Goal: Information Seeking & Learning: Learn about a topic

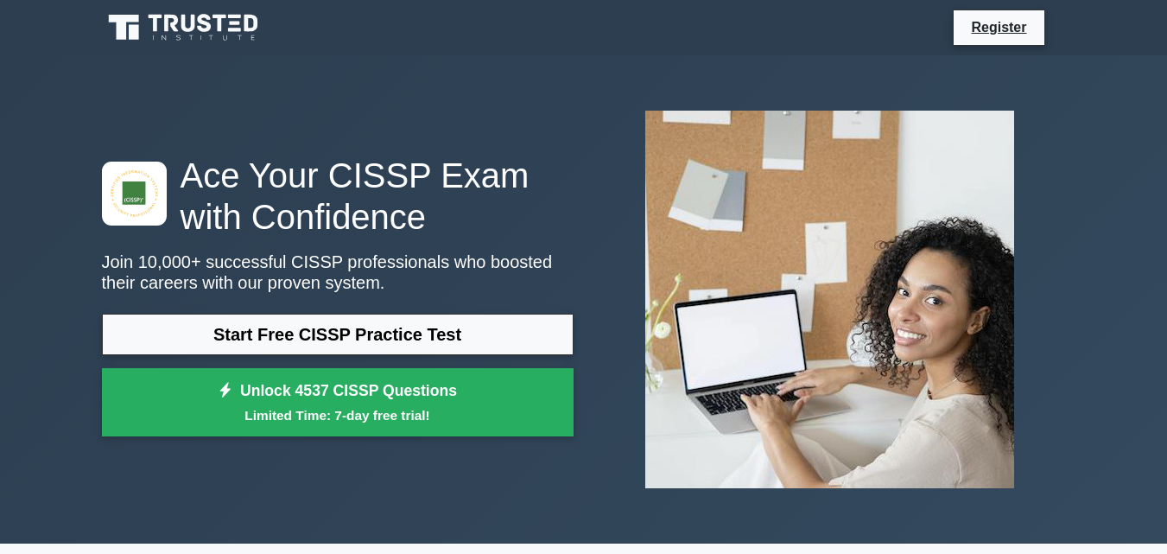
click at [293, 342] on link "Start Free CISSP Practice Test" at bounding box center [338, 334] width 472 height 41
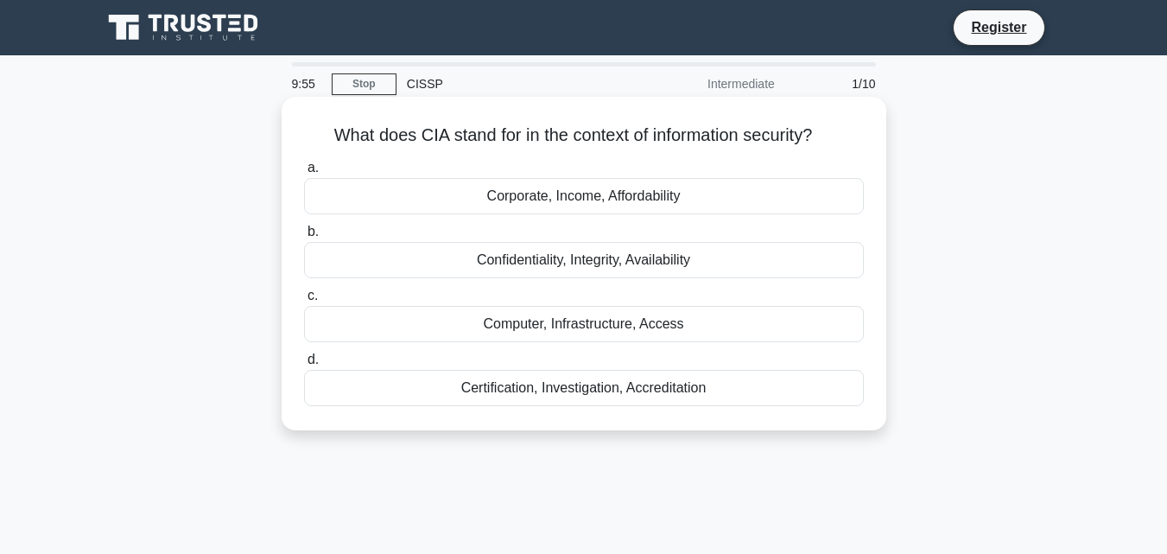
click at [538, 264] on div "Confidentiality, Integrity, Availability" at bounding box center [584, 260] width 560 height 36
click at [304, 238] on input "b. Confidentiality, Integrity, Availability" at bounding box center [304, 231] width 0 height 11
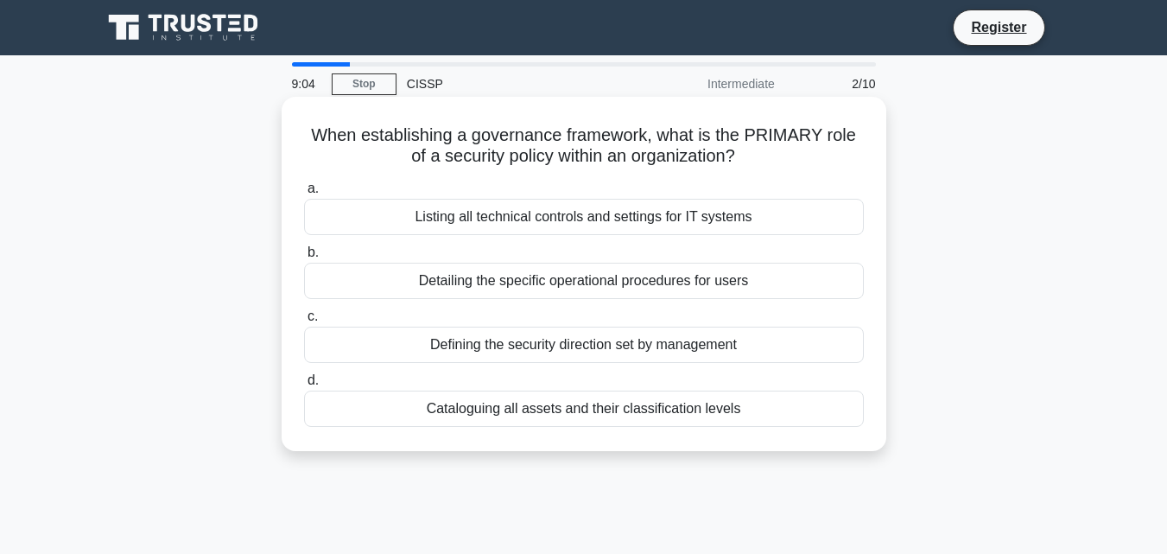
click at [706, 227] on div "Listing all technical controls and settings for IT systems" at bounding box center [584, 217] width 560 height 36
click at [304, 194] on input "a. Listing all technical controls and settings for IT systems" at bounding box center [304, 188] width 0 height 11
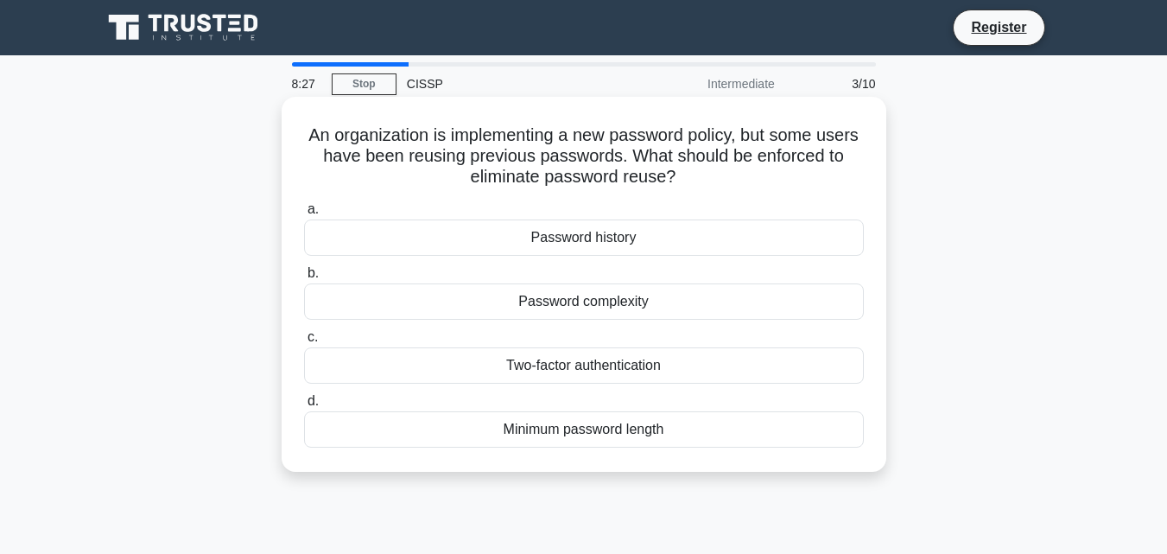
click at [568, 304] on div "Password complexity" at bounding box center [584, 301] width 560 height 36
click at [304, 279] on input "b. Password complexity" at bounding box center [304, 273] width 0 height 11
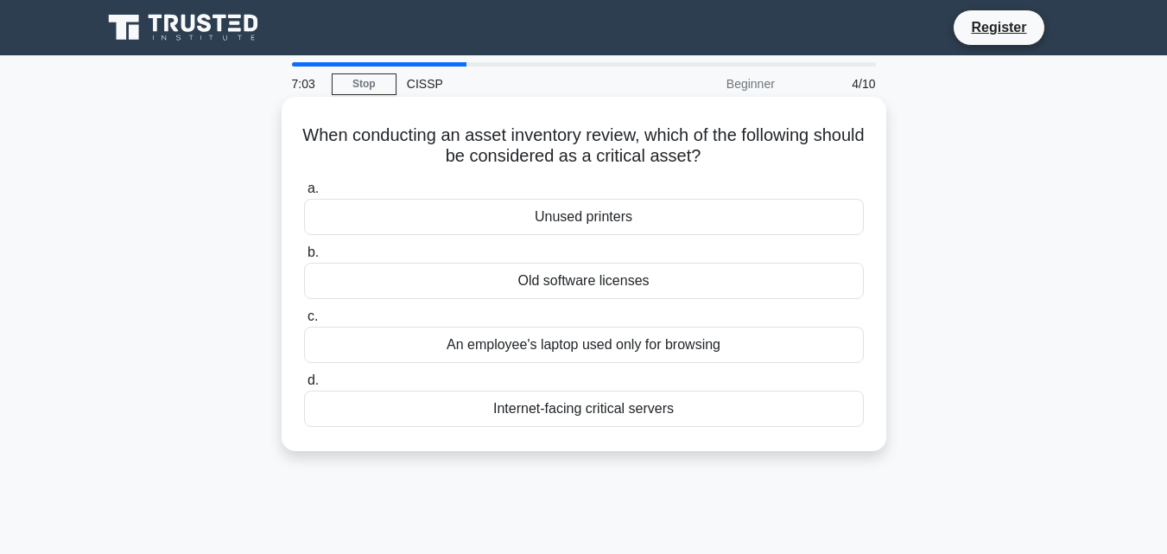
click at [551, 412] on div "Internet-facing critical servers" at bounding box center [584, 409] width 560 height 36
click at [304, 386] on input "d. Internet-facing critical servers" at bounding box center [304, 380] width 0 height 11
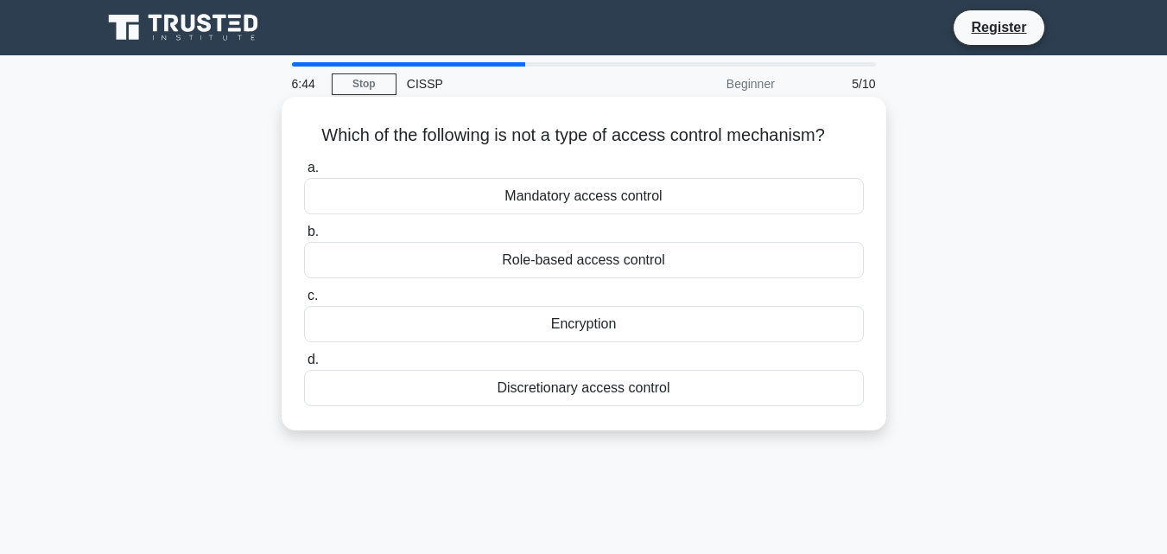
click at [582, 331] on div "Encryption" at bounding box center [584, 324] width 560 height 36
click at [304, 302] on input "c. Encryption" at bounding box center [304, 295] width 0 height 11
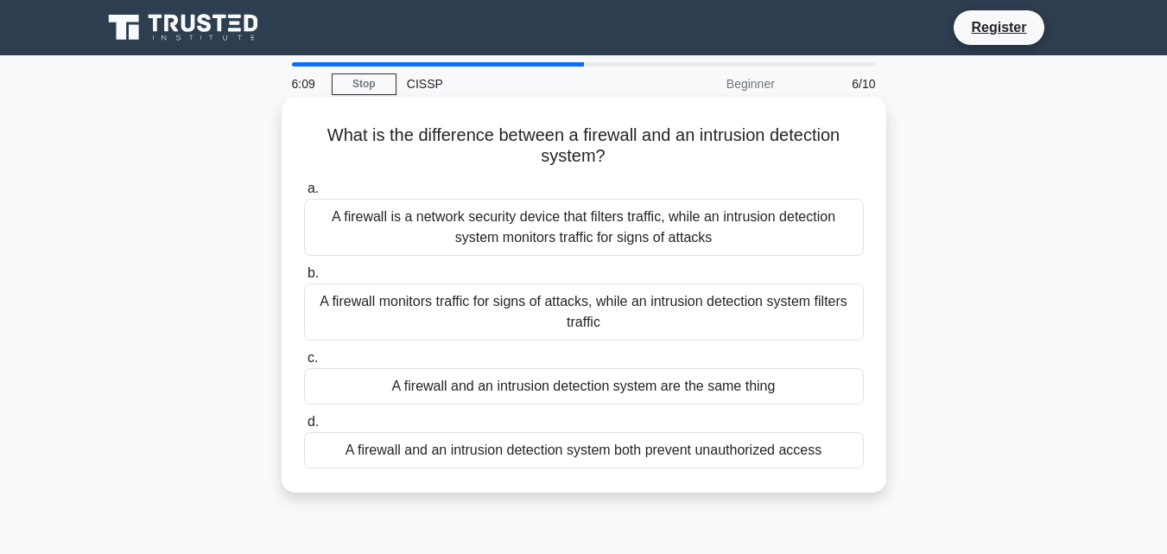
click at [534, 213] on div "A firewall is a network security device that filters traffic, while an intrusio…" at bounding box center [584, 227] width 560 height 57
click at [304, 194] on input "a. A firewall is a network security device that filters traffic, while an intru…" at bounding box center [304, 188] width 0 height 11
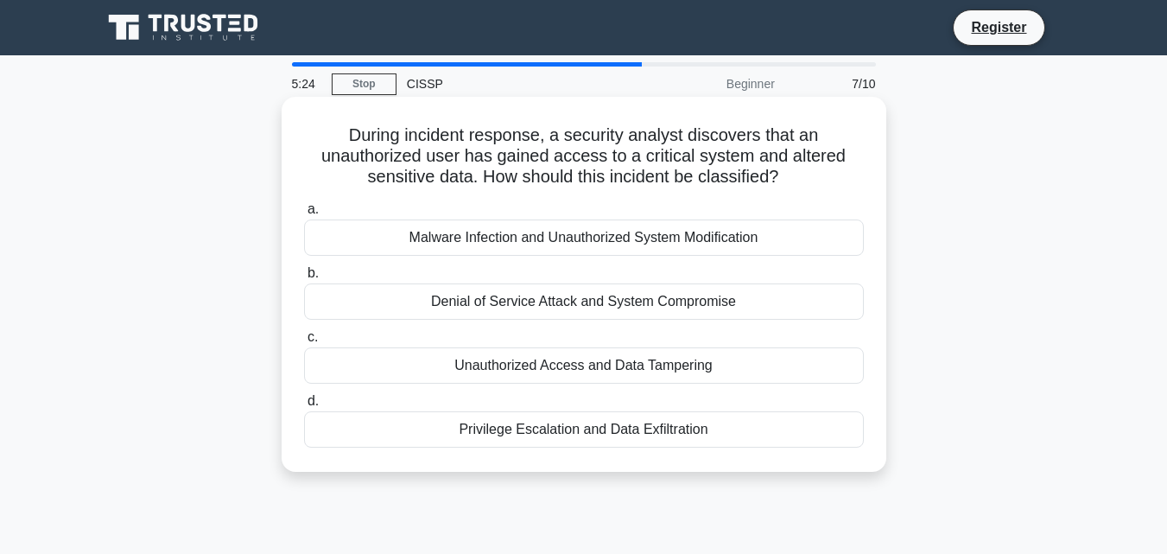
click at [614, 368] on div "Unauthorized Access and Data Tampering" at bounding box center [584, 365] width 560 height 36
click at [304, 343] on input "c. Unauthorized Access and Data Tampering" at bounding box center [304, 337] width 0 height 11
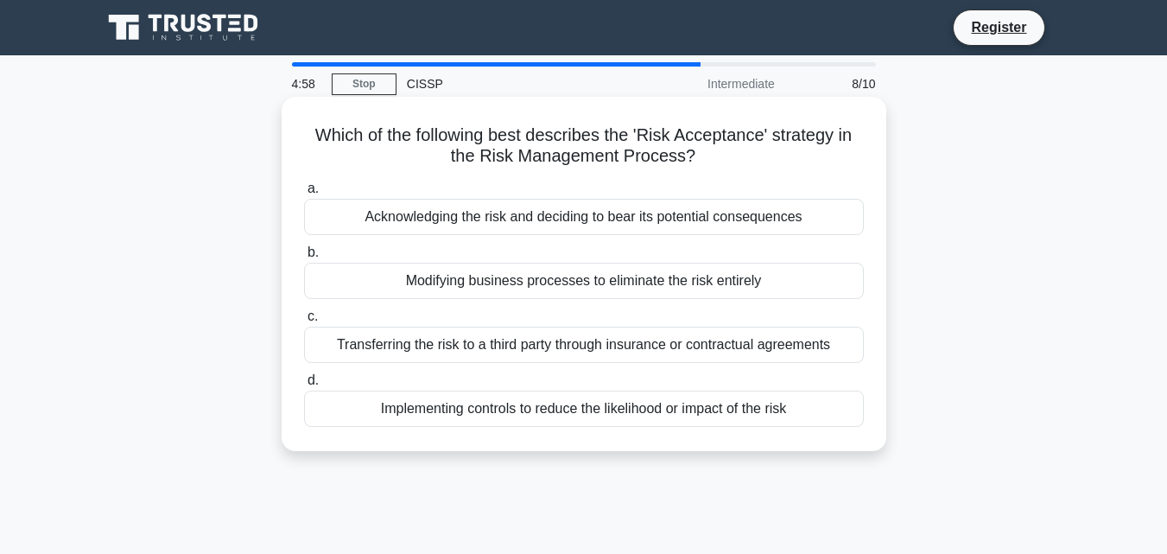
click at [542, 224] on div "Acknowledging the risk and deciding to bear its potential consequences" at bounding box center [584, 217] width 560 height 36
click at [304, 194] on input "a. Acknowledging the risk and deciding to bear its potential consequences" at bounding box center [304, 188] width 0 height 11
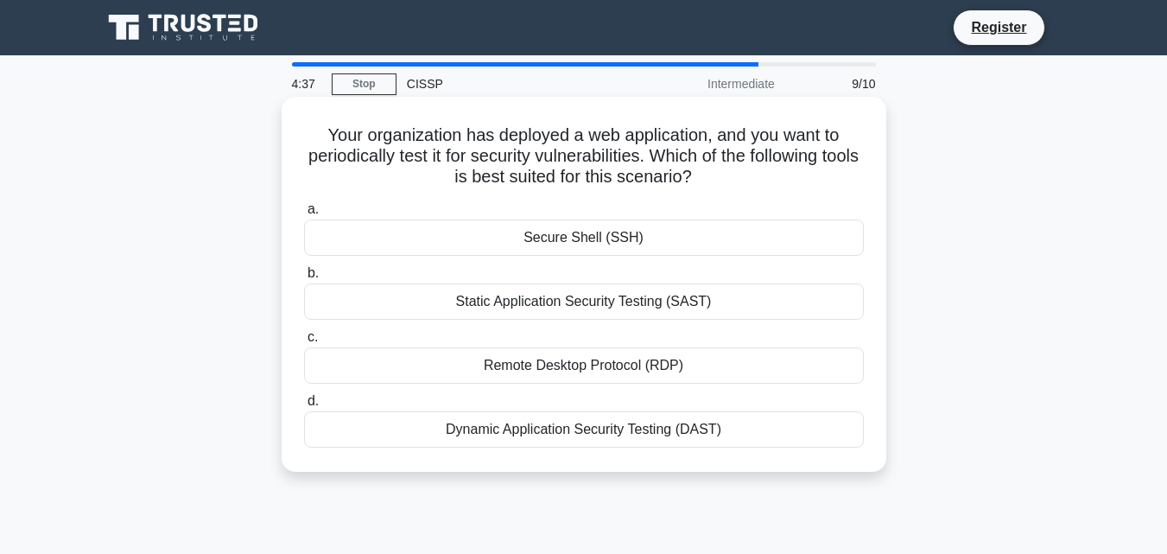
click at [483, 423] on div "Dynamic Application Security Testing (DAST)" at bounding box center [584, 429] width 560 height 36
click at [304, 407] on input "d. Dynamic Application Security Testing (DAST)" at bounding box center [304, 401] width 0 height 11
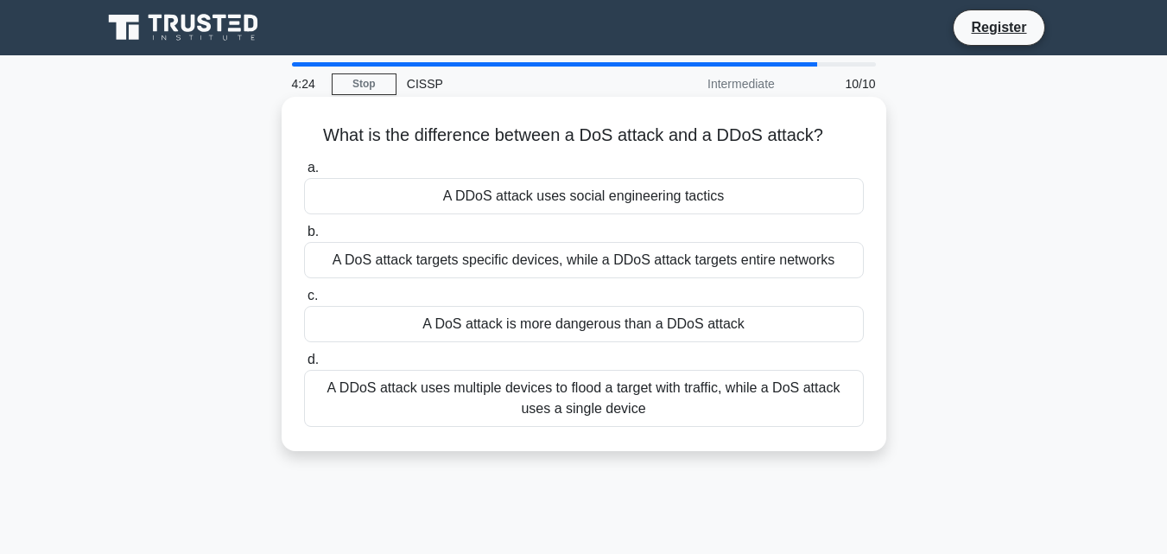
click at [750, 270] on div "A DoS attack targets specific devices, while a DDoS attack targets entire netwo…" at bounding box center [584, 260] width 560 height 36
click at [304, 238] on input "b. A DoS attack targets specific devices, while a DDoS attack targets entire ne…" at bounding box center [304, 231] width 0 height 11
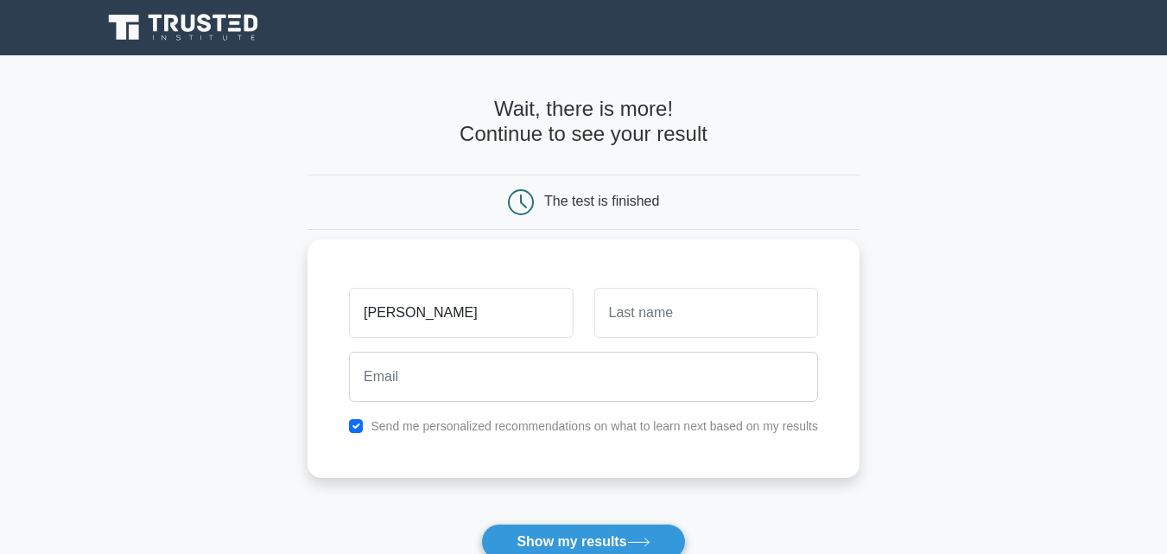
type input "abhiraj"
click at [721, 314] on input "s" at bounding box center [707, 313] width 224 height 50
type input "singh"
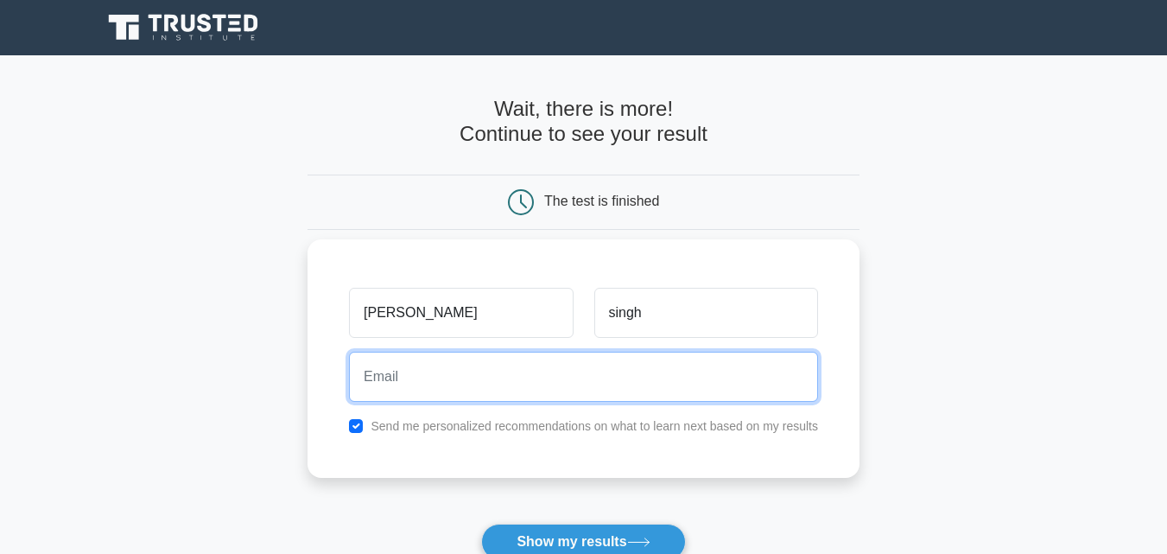
click at [491, 398] on input "email" at bounding box center [583, 377] width 469 height 50
type input "abhirajsinghtomar123@gmail.com"
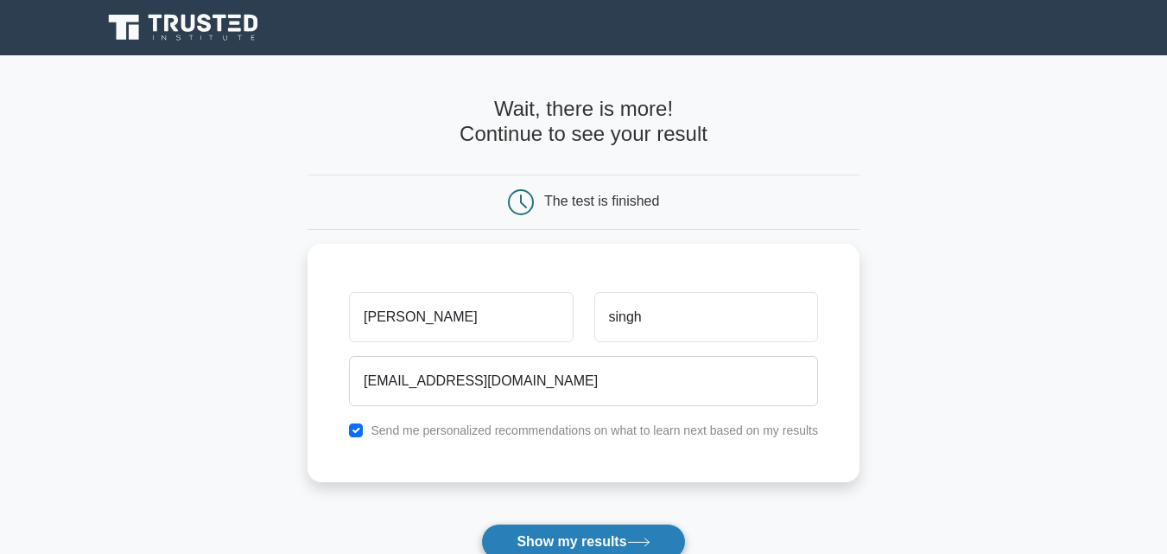
click at [616, 543] on button "Show my results" at bounding box center [583, 542] width 204 height 36
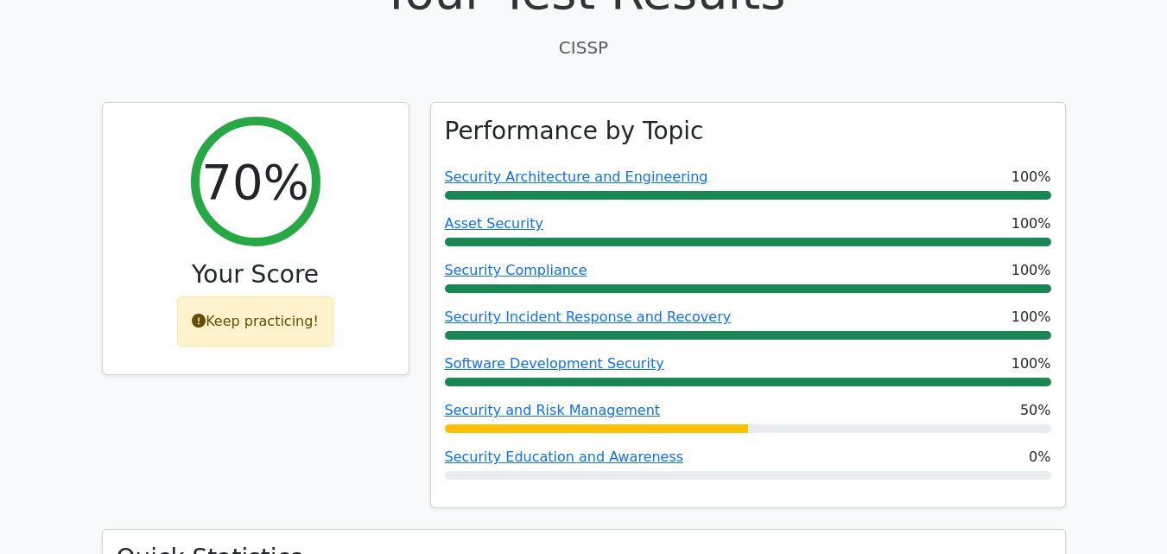
scroll to position [564, 0]
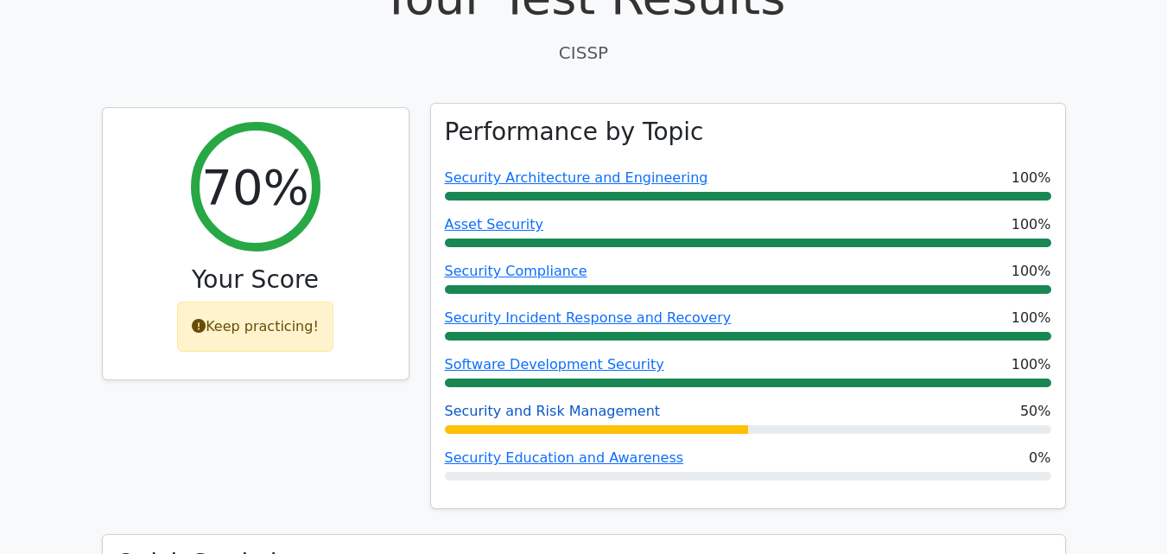
click at [551, 403] on link "Security and Risk Management" at bounding box center [553, 411] width 216 height 16
